Goal: Task Accomplishment & Management: Manage account settings

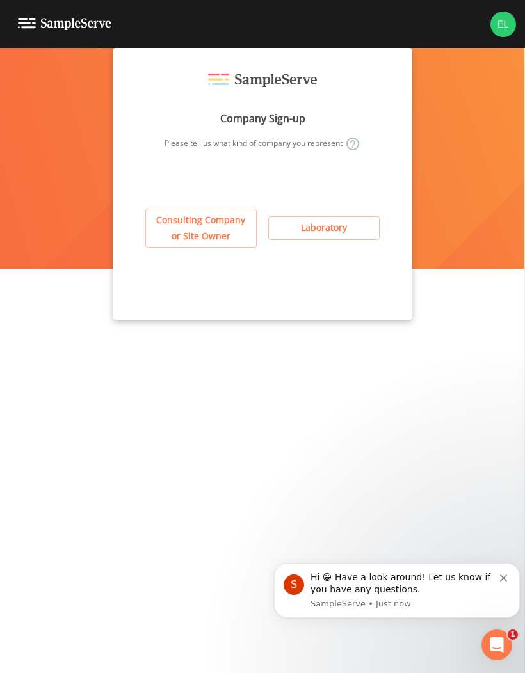
click at [212, 226] on button "Consulting Company or Site Owner" at bounding box center [200, 228] width 111 height 39
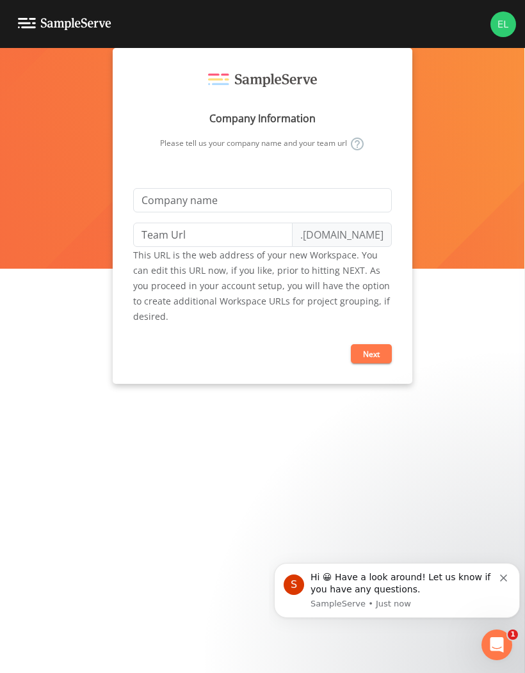
click at [476, 164] on div "Company Information Please tell us your company name and your team url .[DOMAIN…" at bounding box center [262, 360] width 525 height 625
click at [447, 139] on div "Company Information Please tell us your company name and your team url .[DOMAIN…" at bounding box center [262, 360] width 525 height 625
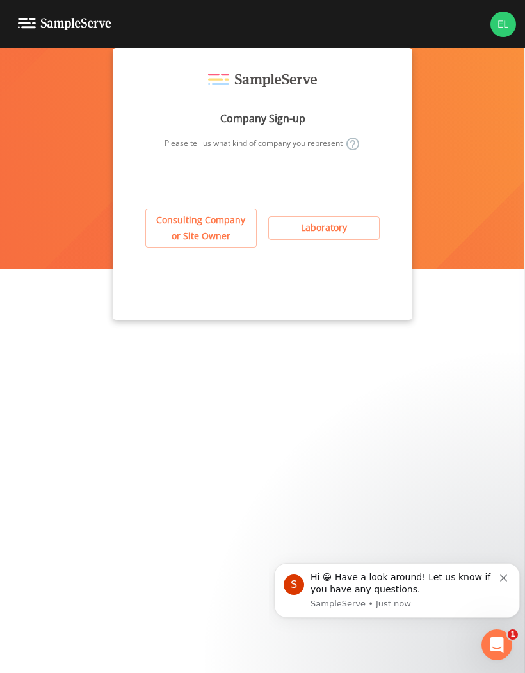
click at [341, 234] on button "Laboratory" at bounding box center [323, 228] width 111 height 24
click at [507, 27] on img at bounding box center [503, 25] width 26 height 26
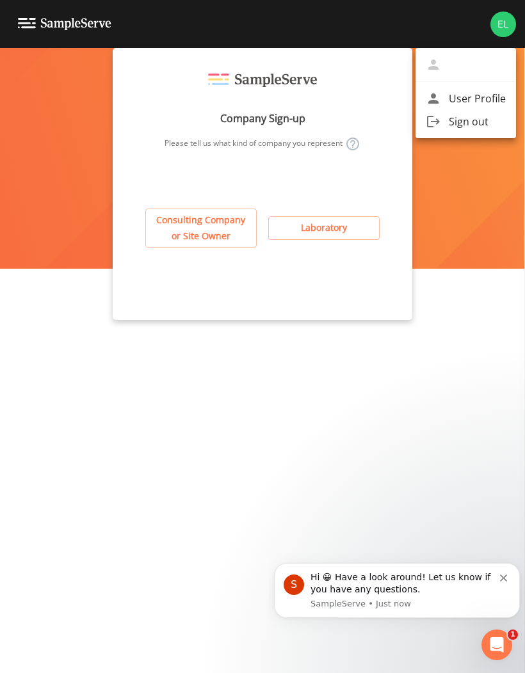
click at [486, 94] on span "User Profile" at bounding box center [476, 98] width 57 height 15
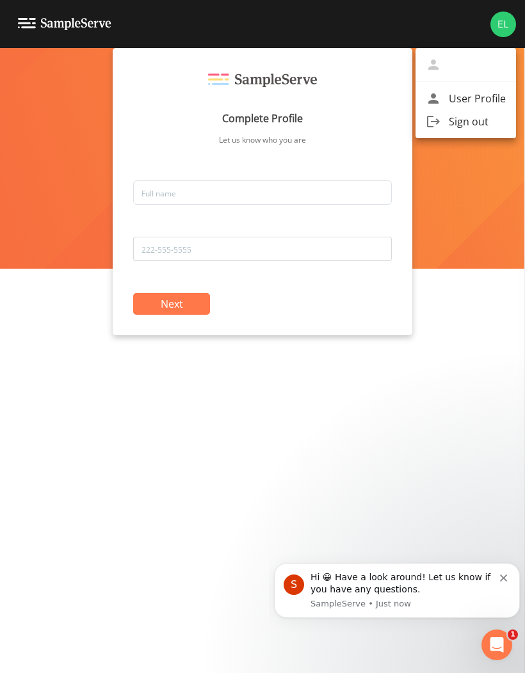
click at [196, 305] on div at bounding box center [262, 336] width 525 height 673
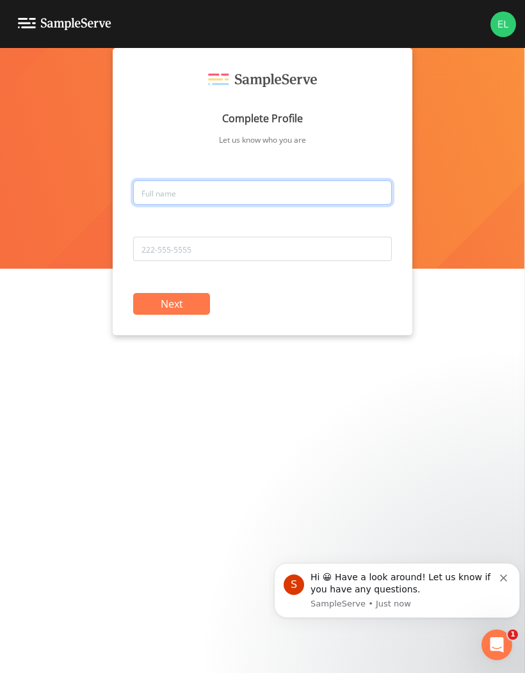
click at [310, 195] on input "text" at bounding box center [262, 192] width 258 height 24
type input "[PERSON_NAME]"
click at [64, 105] on div "Complete Profile Let us know who you are [PERSON_NAME] Next" at bounding box center [262, 360] width 525 height 625
click at [40, 10] on link at bounding box center [55, 24] width 111 height 48
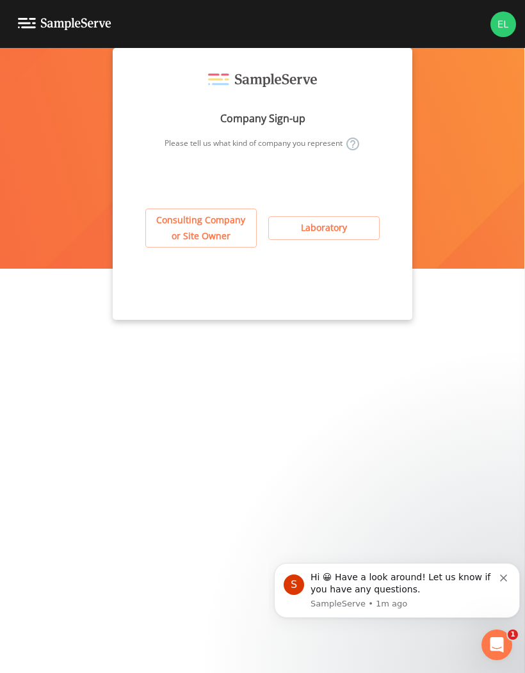
click at [45, 23] on img at bounding box center [64, 24] width 93 height 12
click at [507, 19] on img at bounding box center [503, 25] width 26 height 26
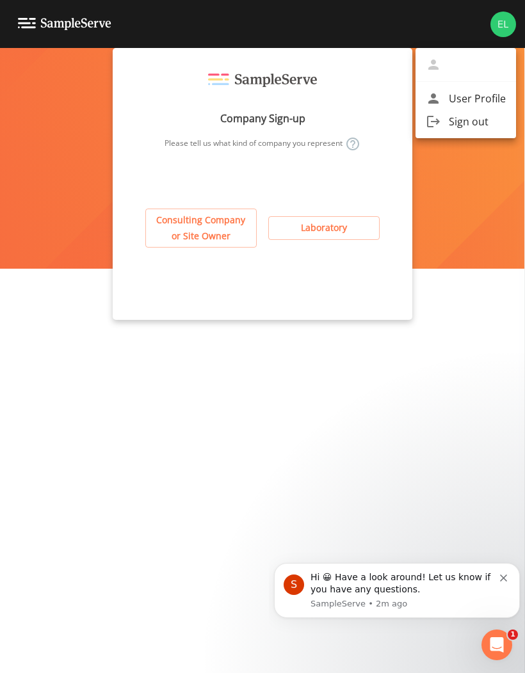
click at [480, 121] on span "Sign out" at bounding box center [476, 121] width 57 height 15
click at [454, 118] on span "Sign out" at bounding box center [476, 121] width 57 height 15
click at [475, 110] on li "Sign out" at bounding box center [465, 121] width 100 height 23
click at [454, 118] on span "Sign out" at bounding box center [476, 121] width 57 height 15
click at [445, 120] on div at bounding box center [436, 121] width 23 height 15
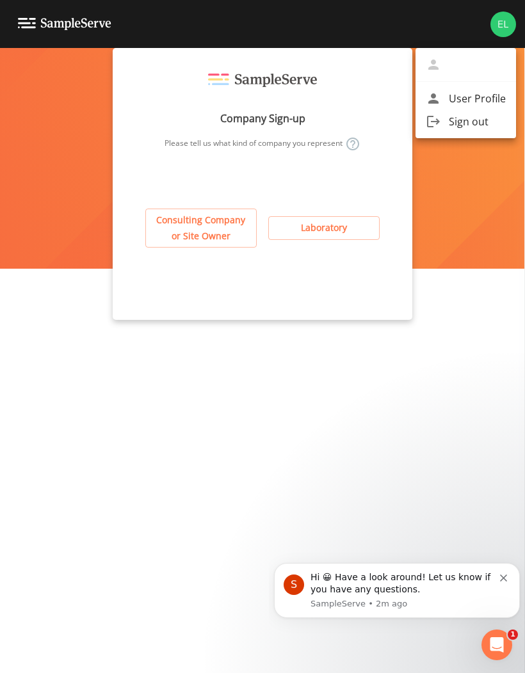
click at [443, 116] on div at bounding box center [436, 121] width 23 height 15
